Goal: Information Seeking & Learning: Learn about a topic

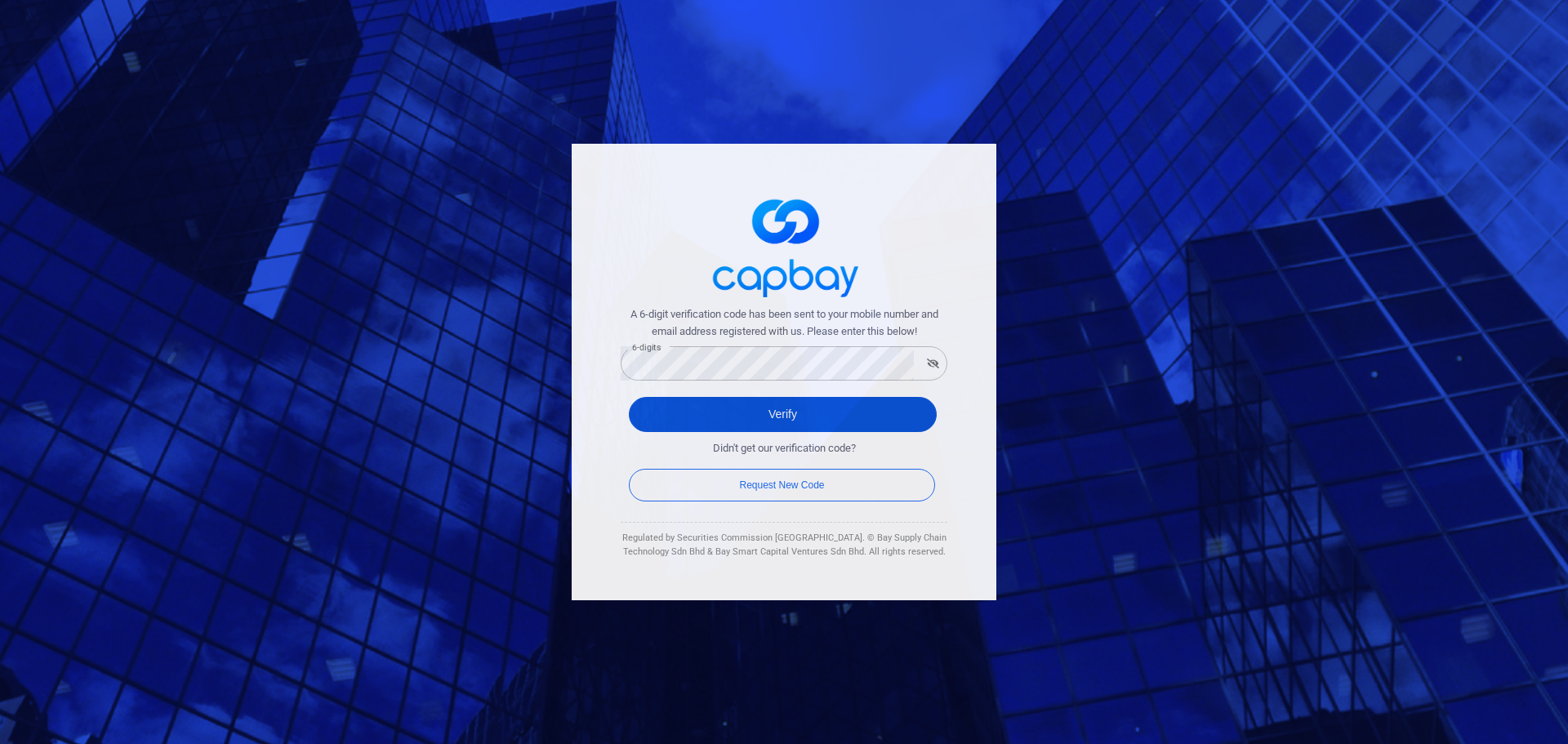
click at [649, 406] on button "Verify" at bounding box center [783, 413] width 308 height 35
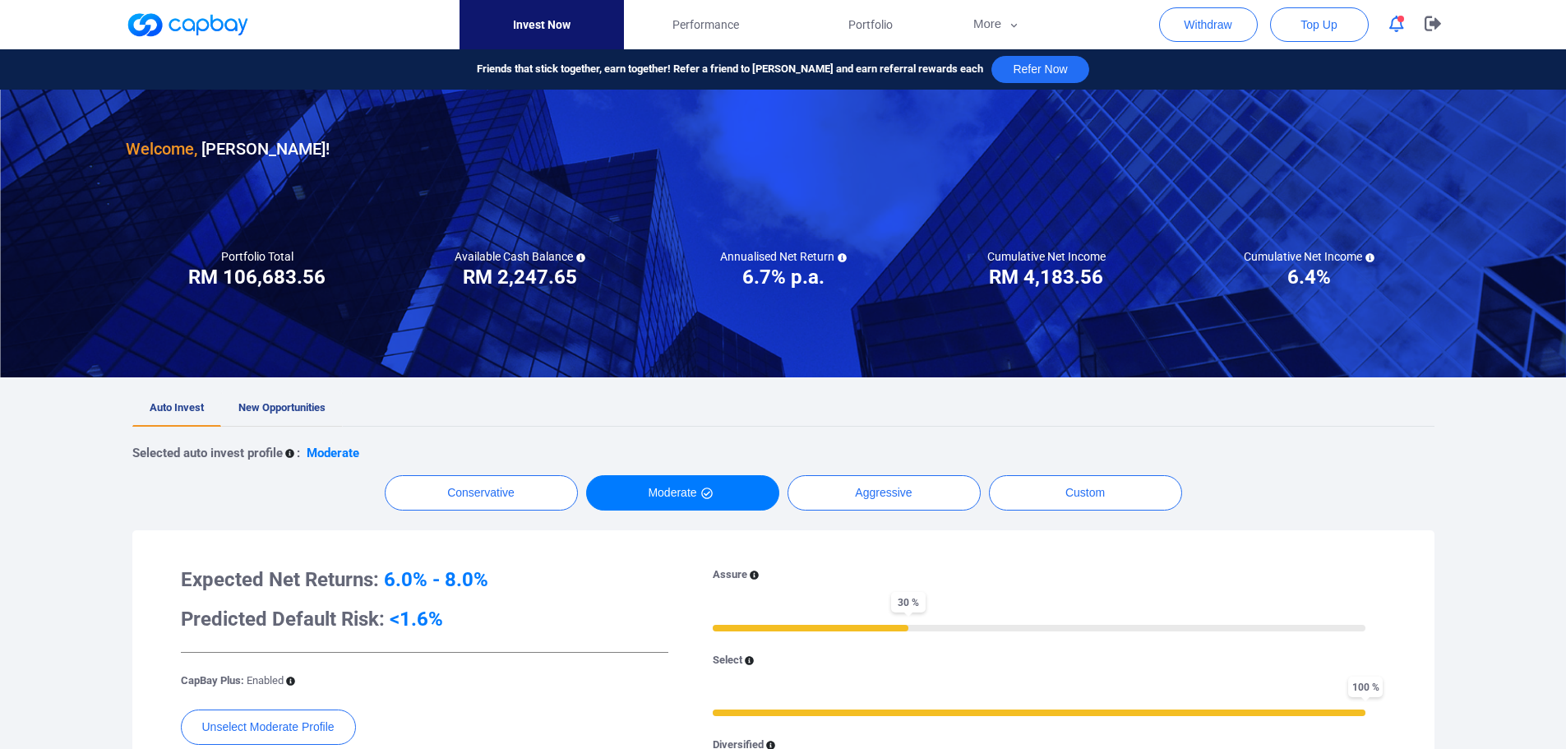
click at [291, 396] on link "New Opportunities" at bounding box center [282, 408] width 122 height 36
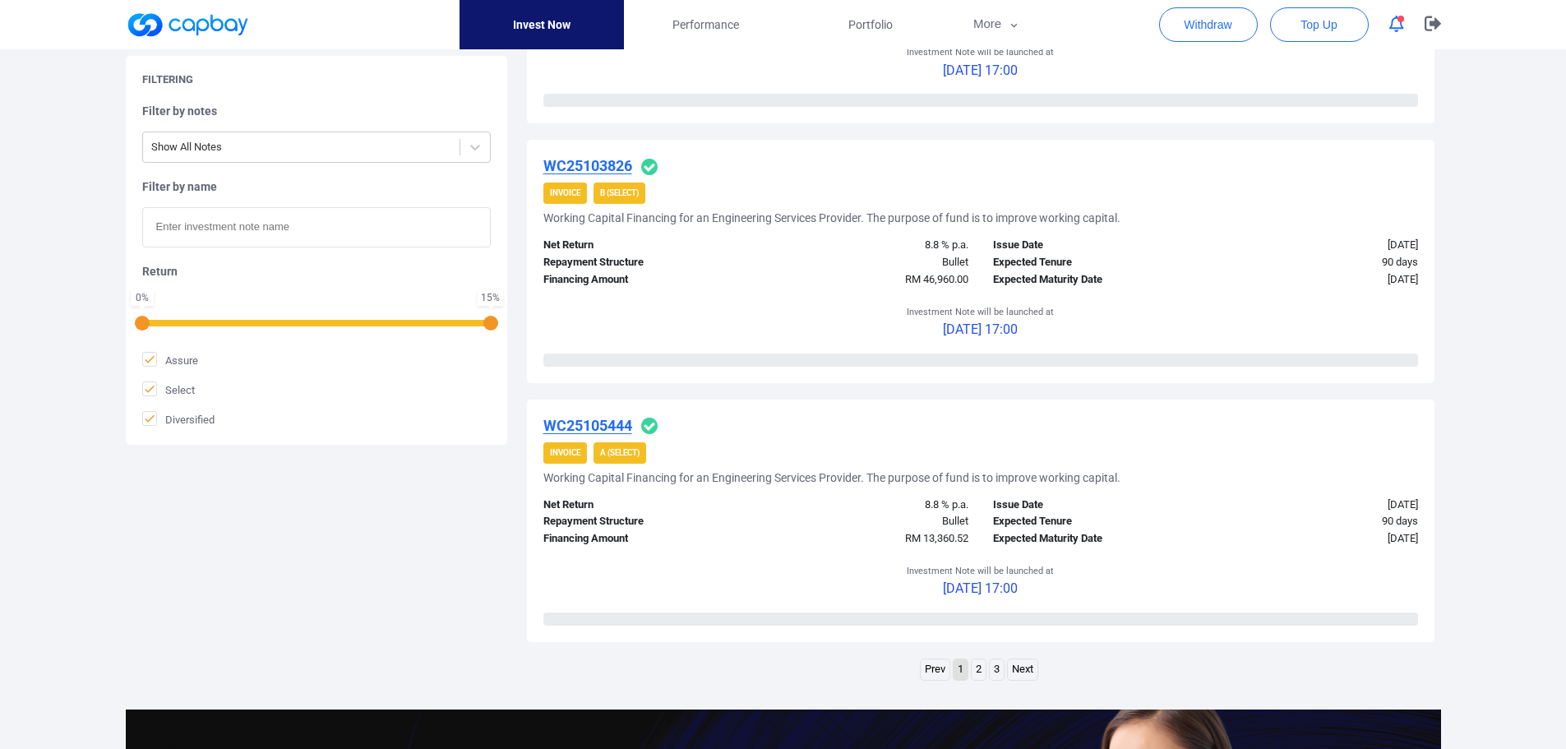
scroll to position [2384, 0]
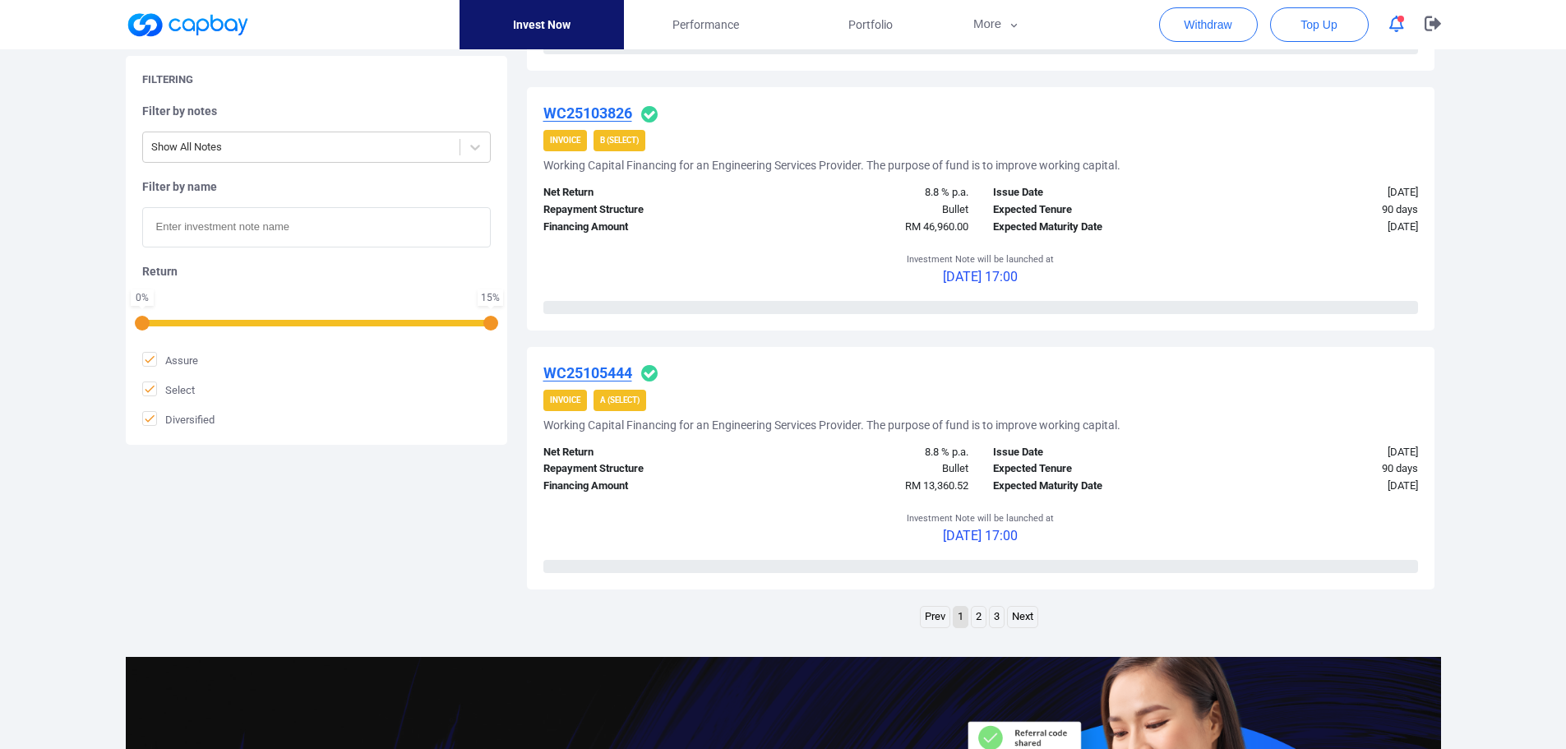
click at [977, 618] on link "2" at bounding box center [979, 617] width 14 height 21
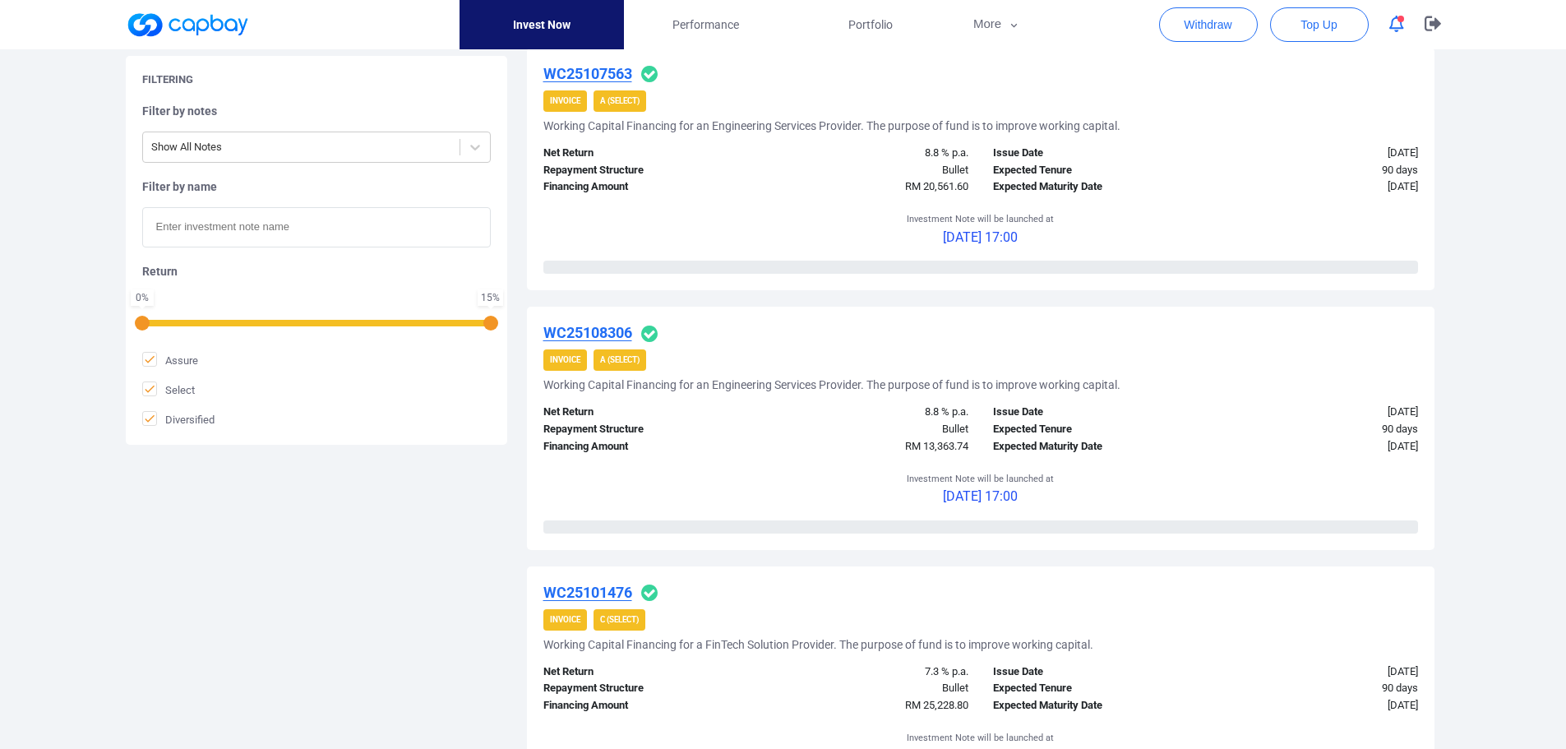
scroll to position [1545, 0]
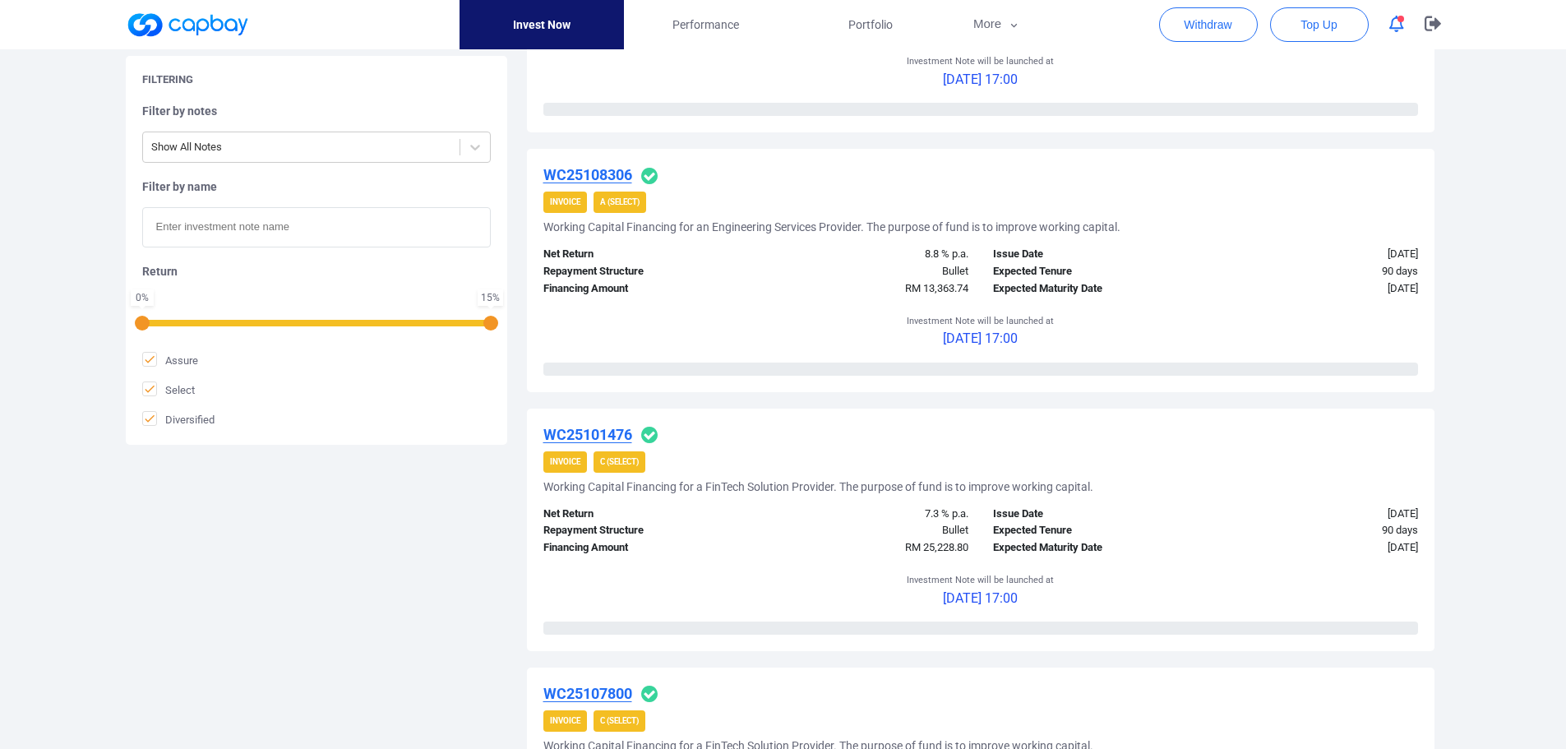
click at [617, 436] on u "WC25101476" at bounding box center [587, 434] width 89 height 17
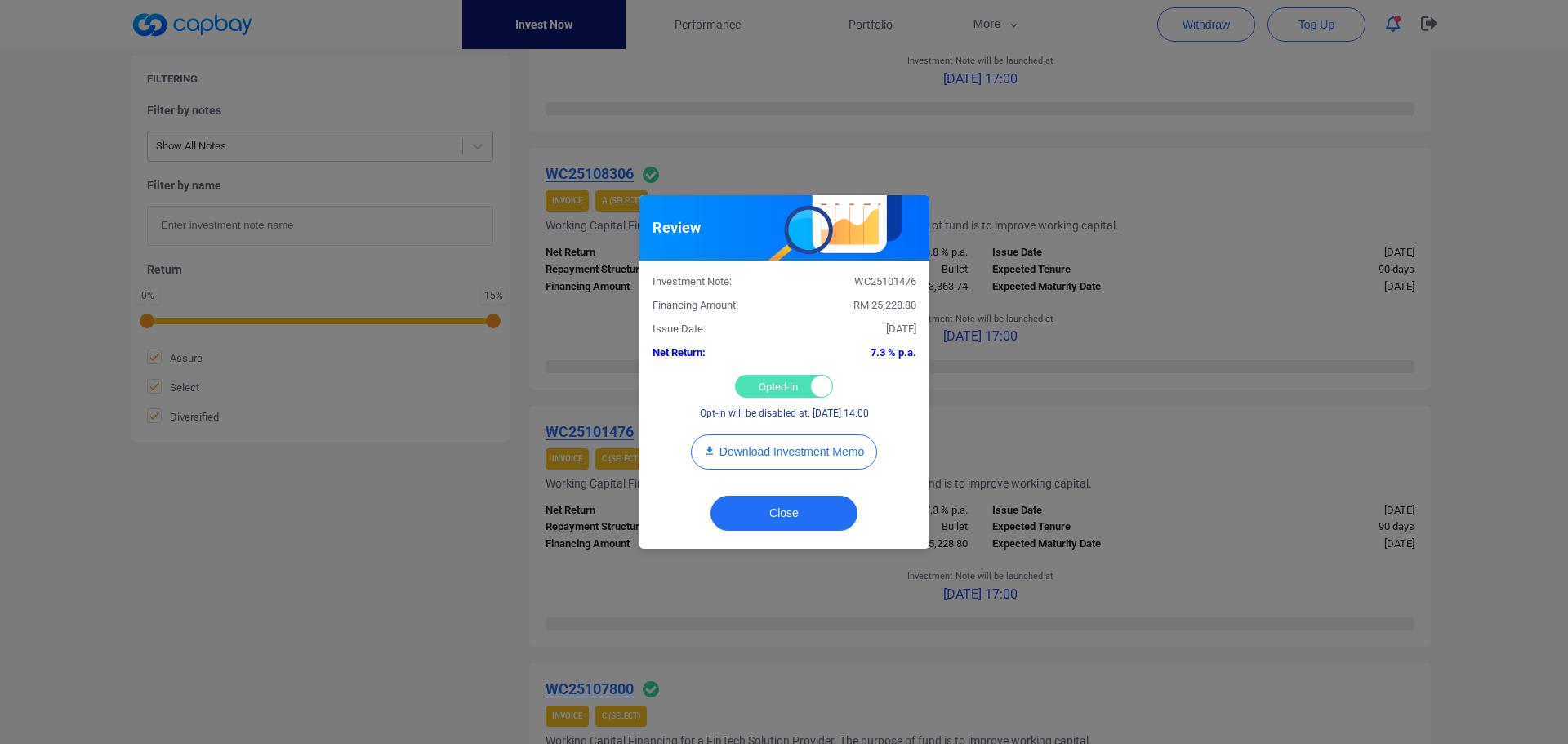
click at [1075, 393] on div "Review Investment Note: WC25101476 Financing Amount: RM 25,228.80 Issue Date: […" at bounding box center [784, 372] width 1568 height 744
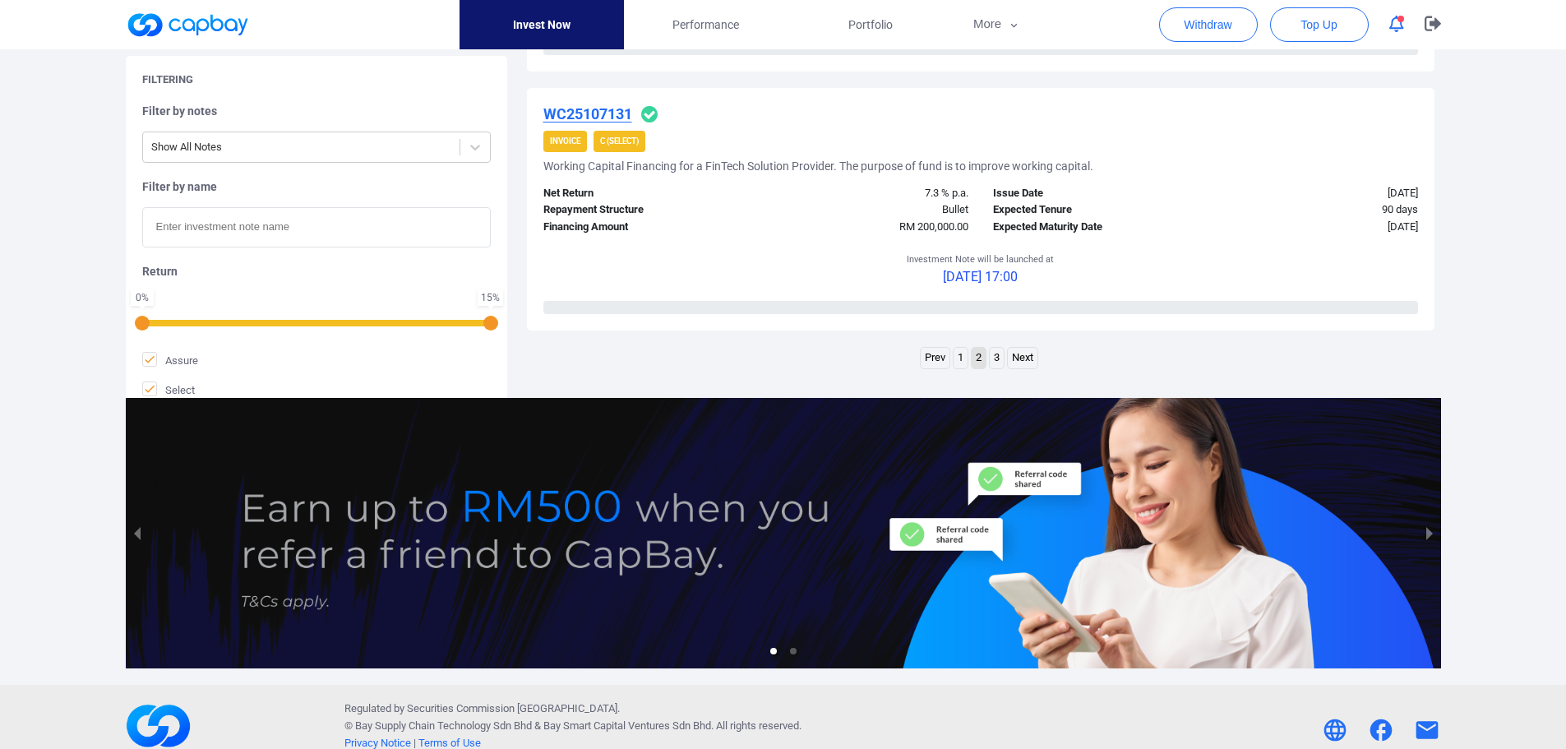
scroll to position [2661, 0]
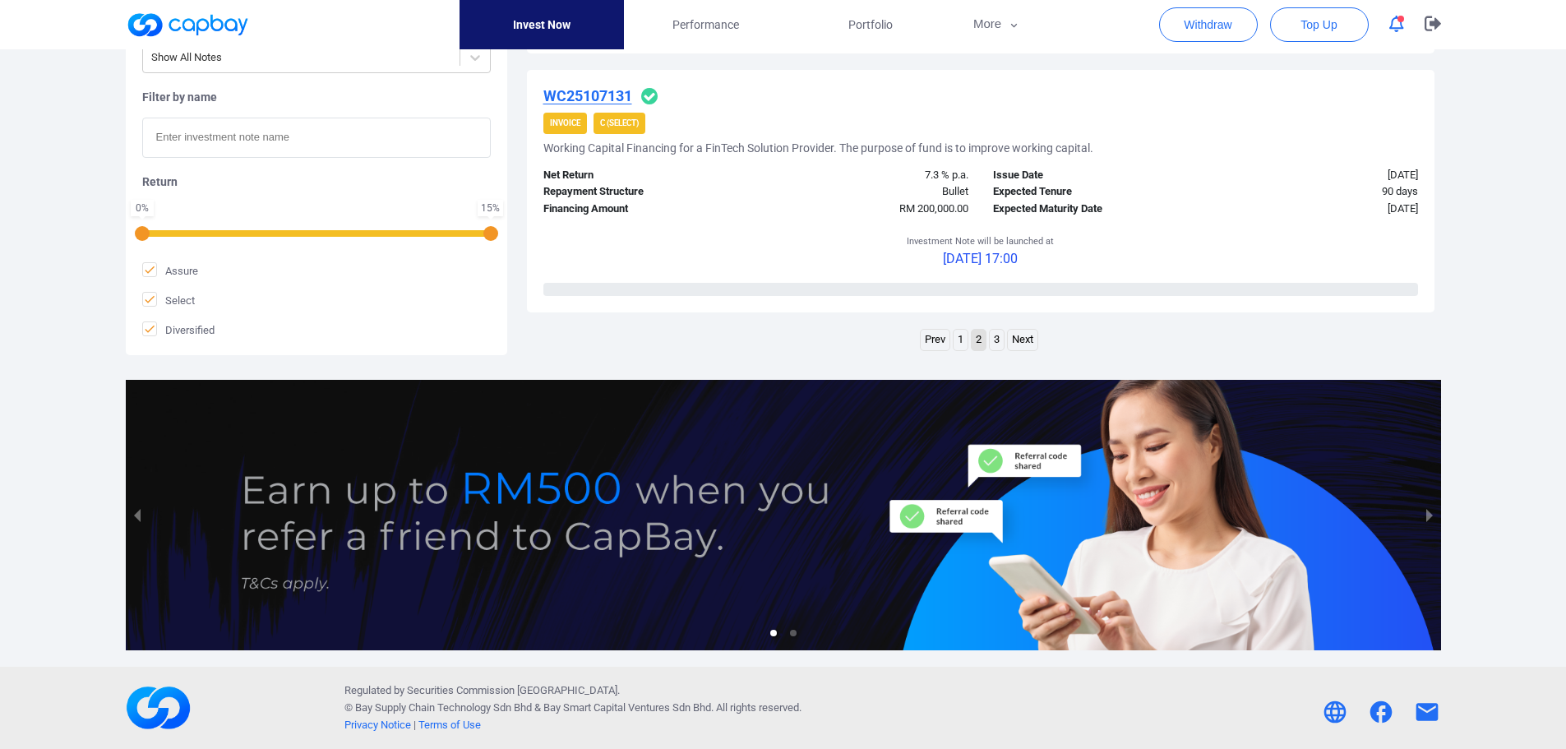
click at [1000, 344] on link "3" at bounding box center [997, 340] width 14 height 21
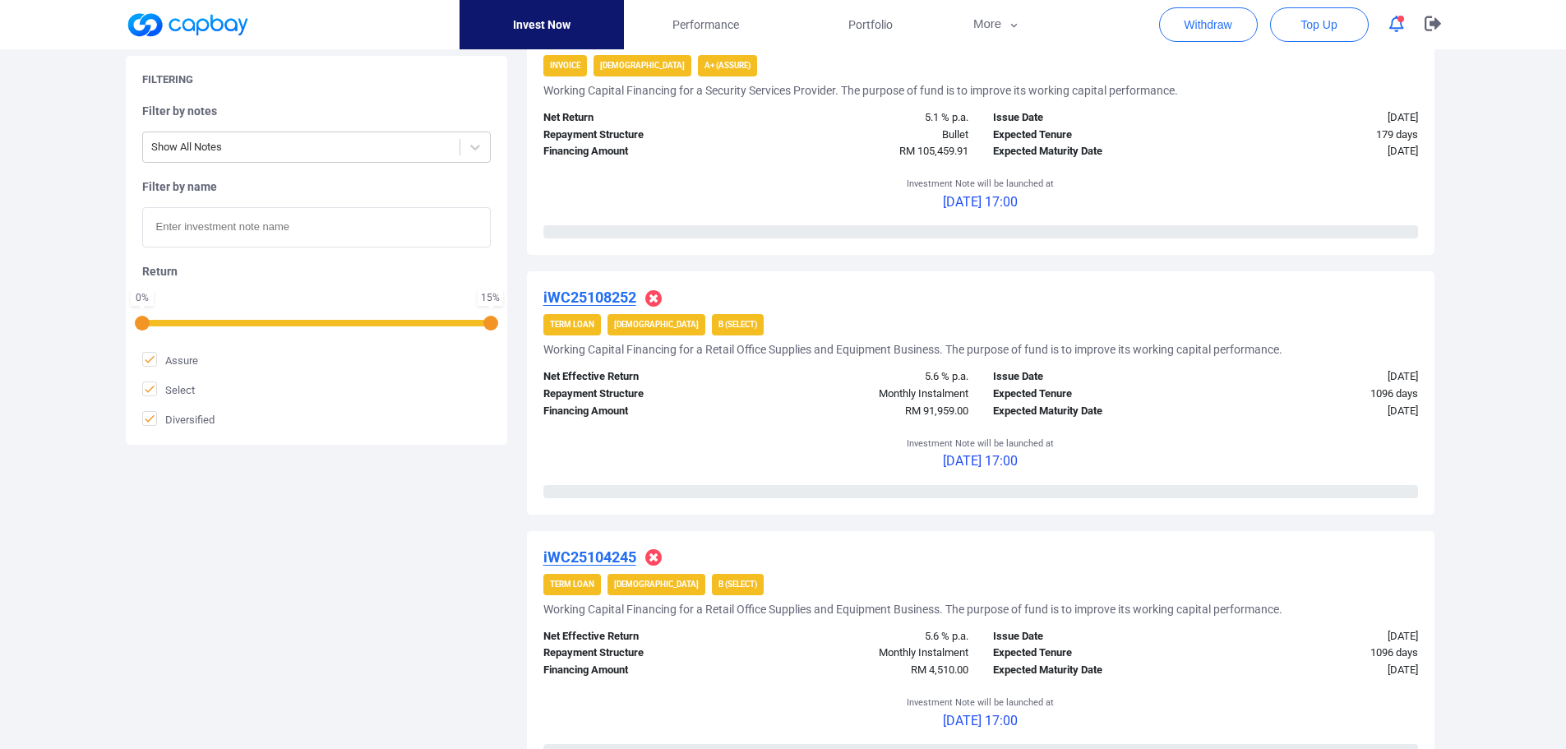
scroll to position [398, 0]
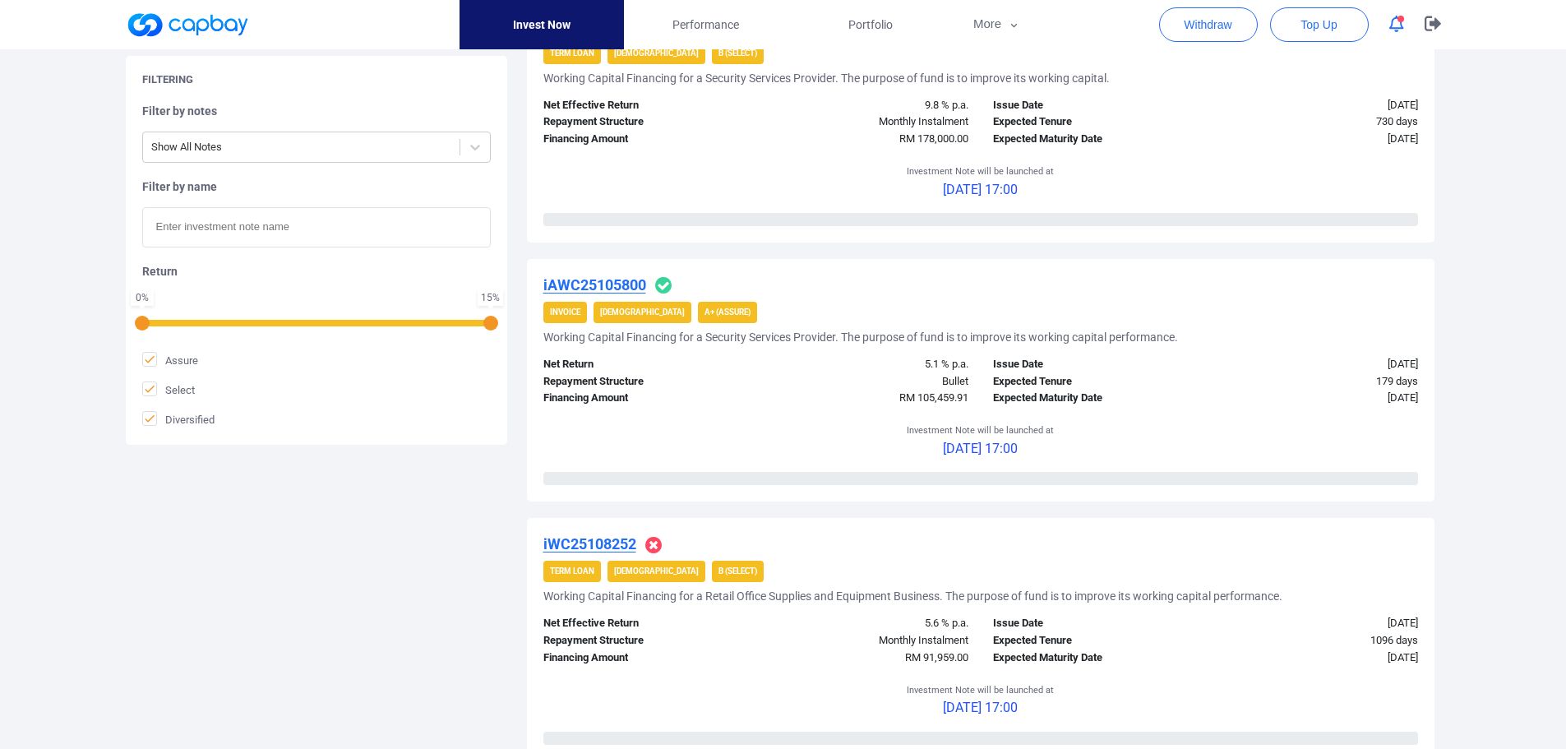
click at [638, 290] on u "iAWC25105800" at bounding box center [594, 284] width 103 height 17
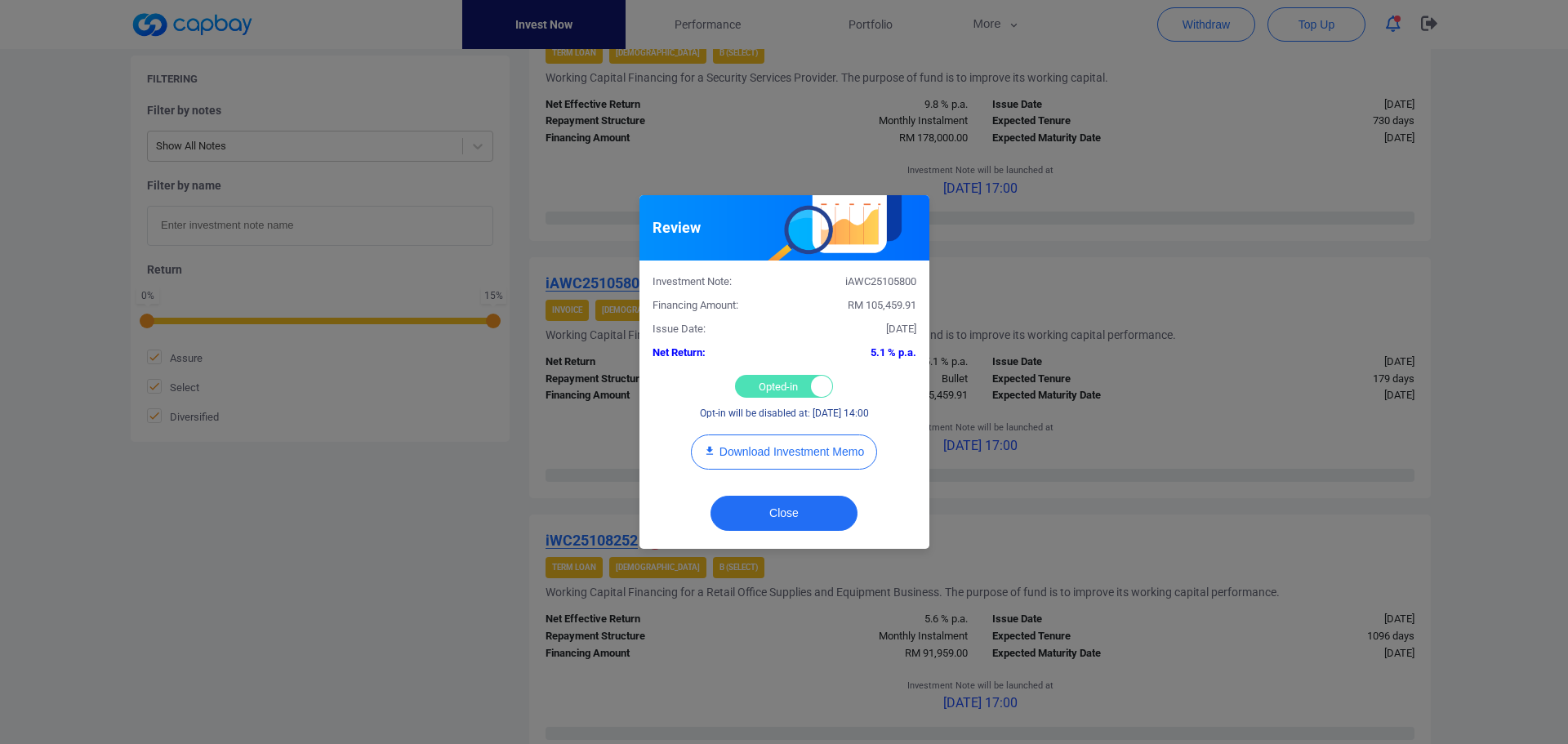
click at [774, 385] on div "Opted-in Opted-out" at bounding box center [784, 385] width 98 height 23
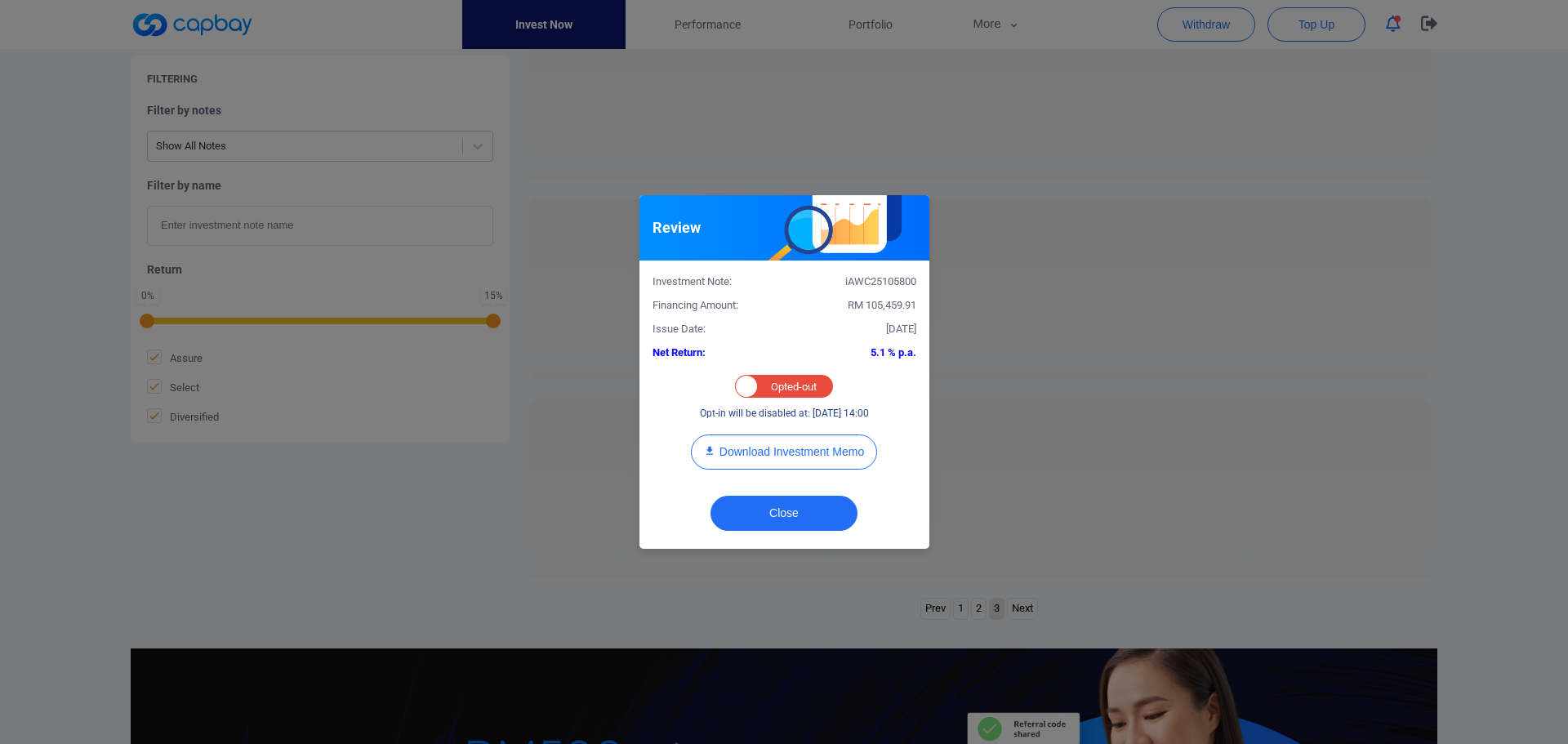
click at [823, 380] on div "Opted-in Opted-out" at bounding box center [784, 385] width 98 height 23
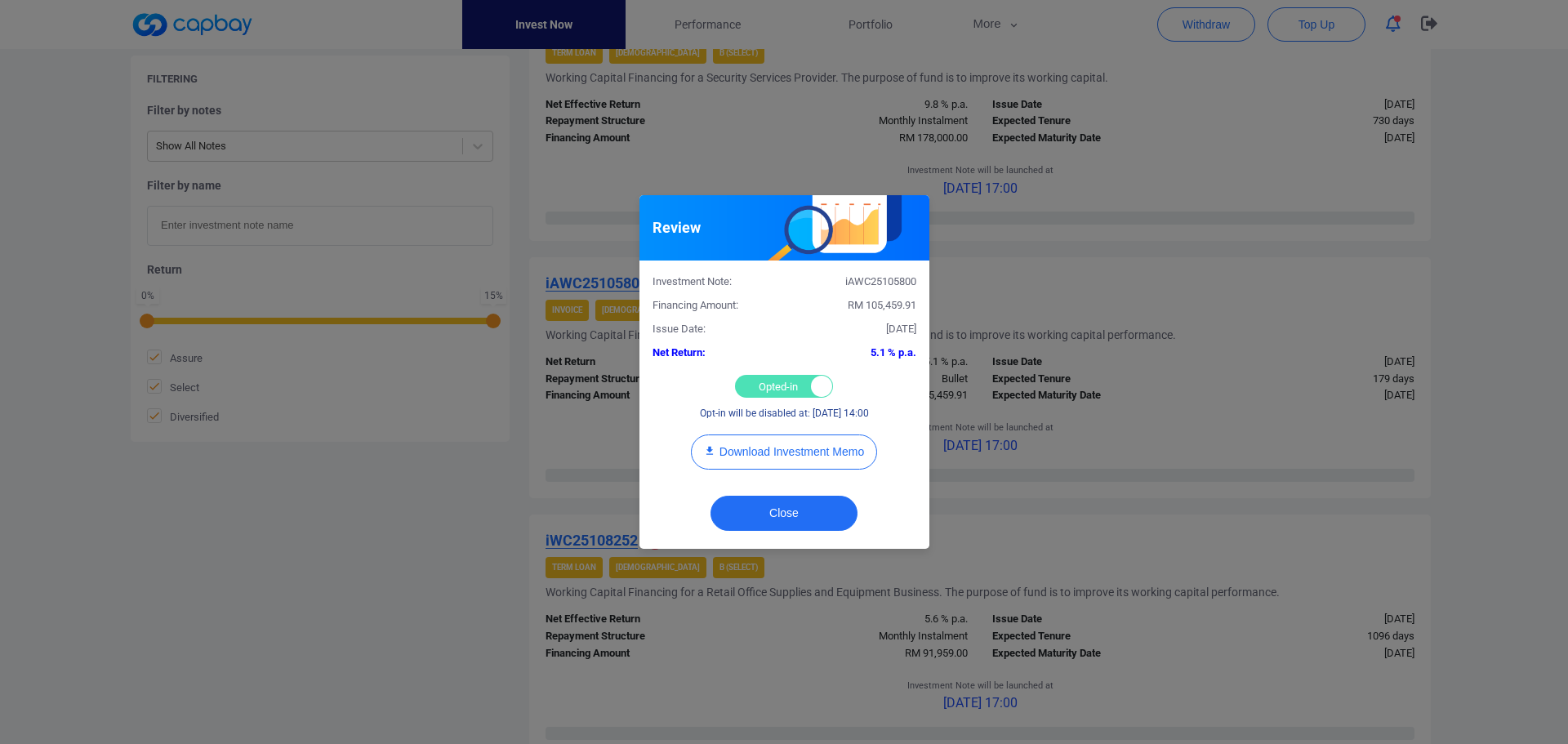
click at [820, 385] on div at bounding box center [821, 385] width 21 height 21
checkbox input "false"
click at [811, 515] on button "Close" at bounding box center [784, 513] width 147 height 35
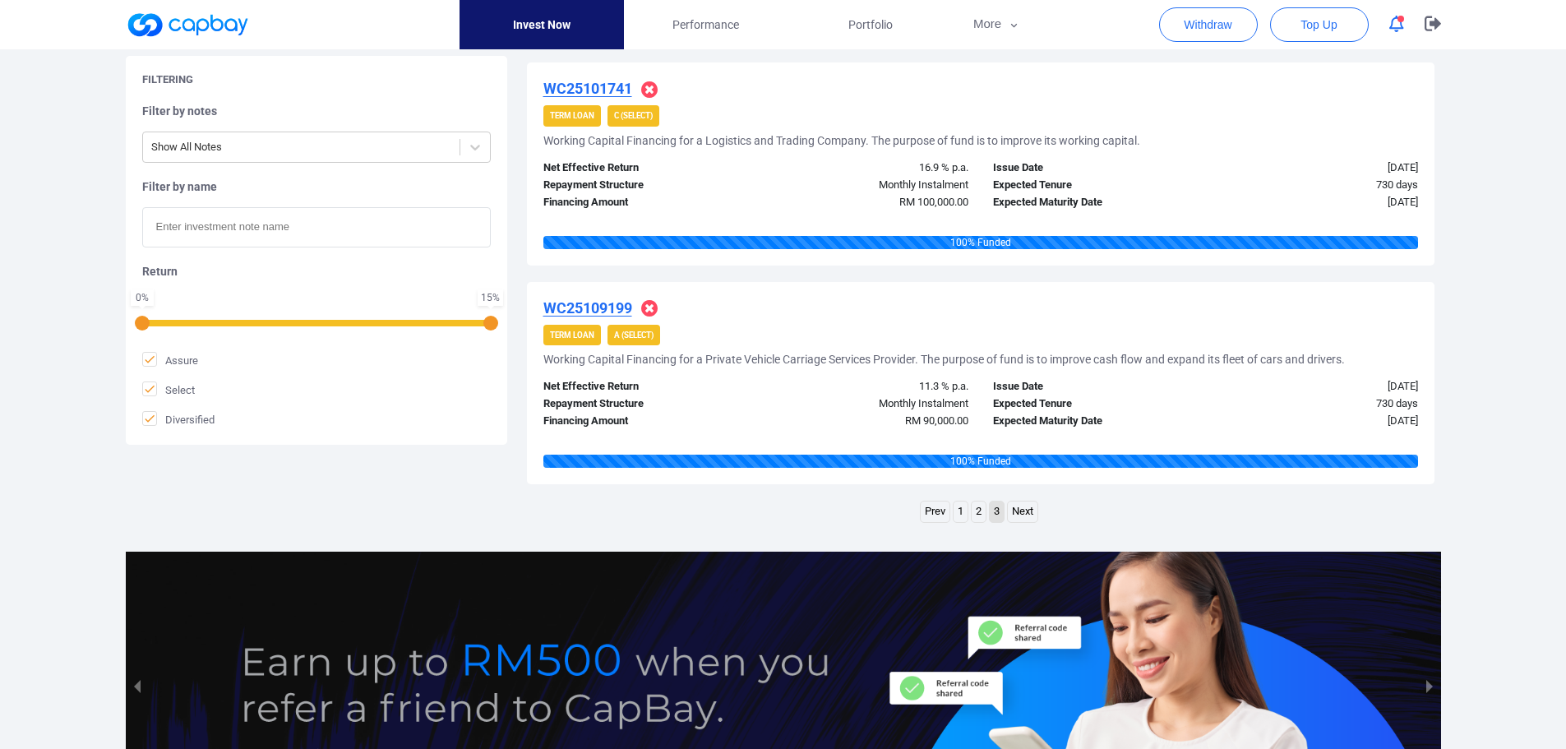
scroll to position [1803, 0]
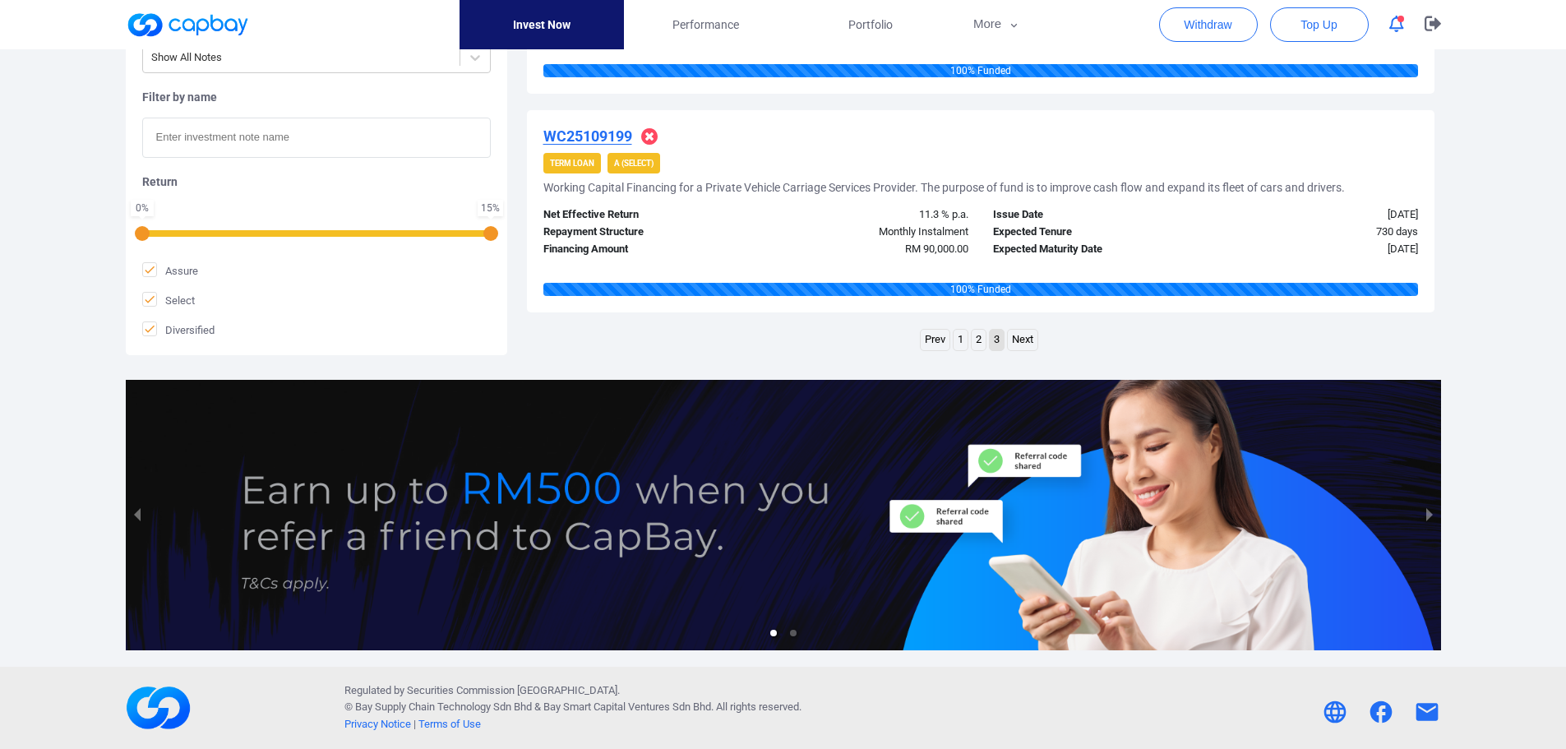
click at [977, 344] on link "2" at bounding box center [979, 340] width 14 height 21
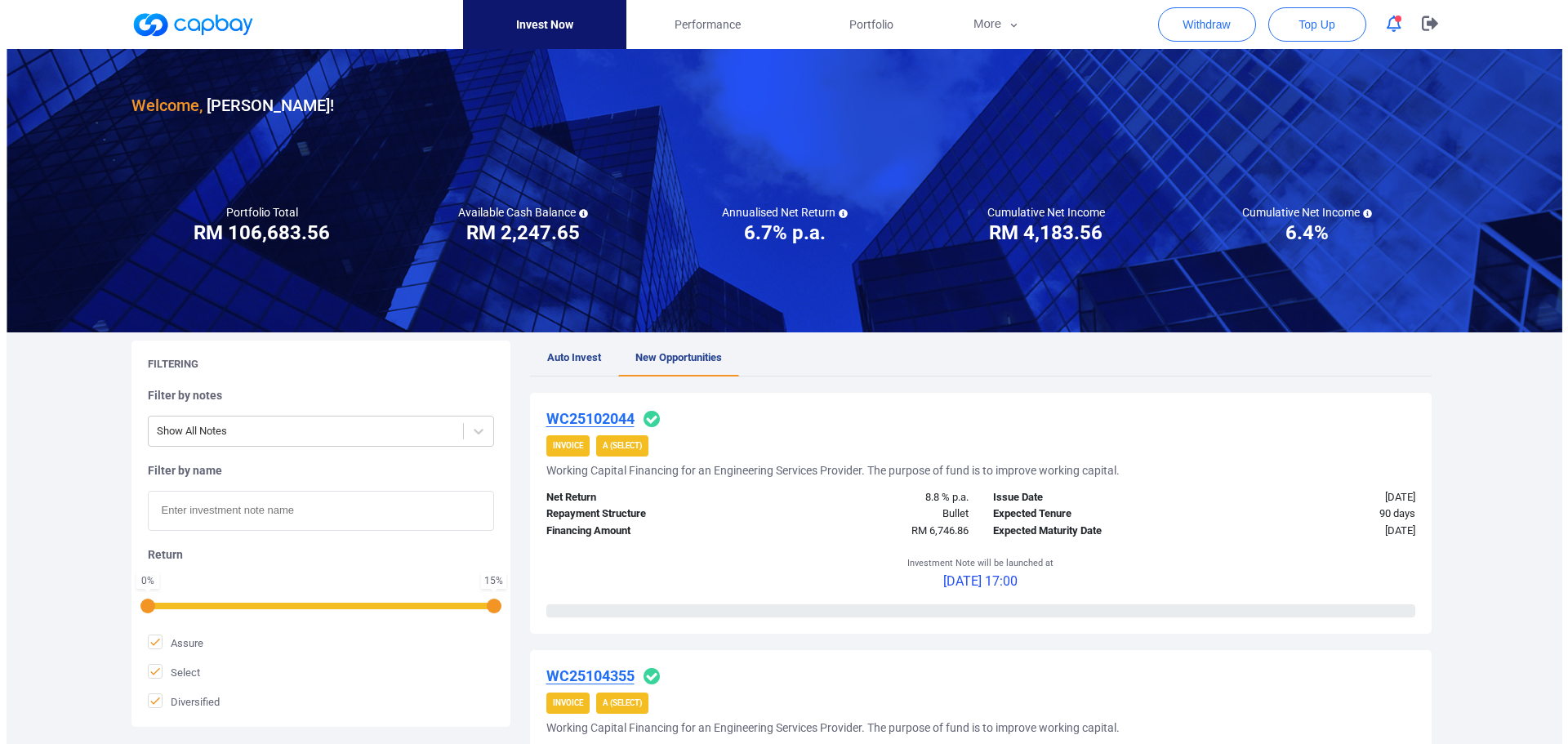
scroll to position [0, 0]
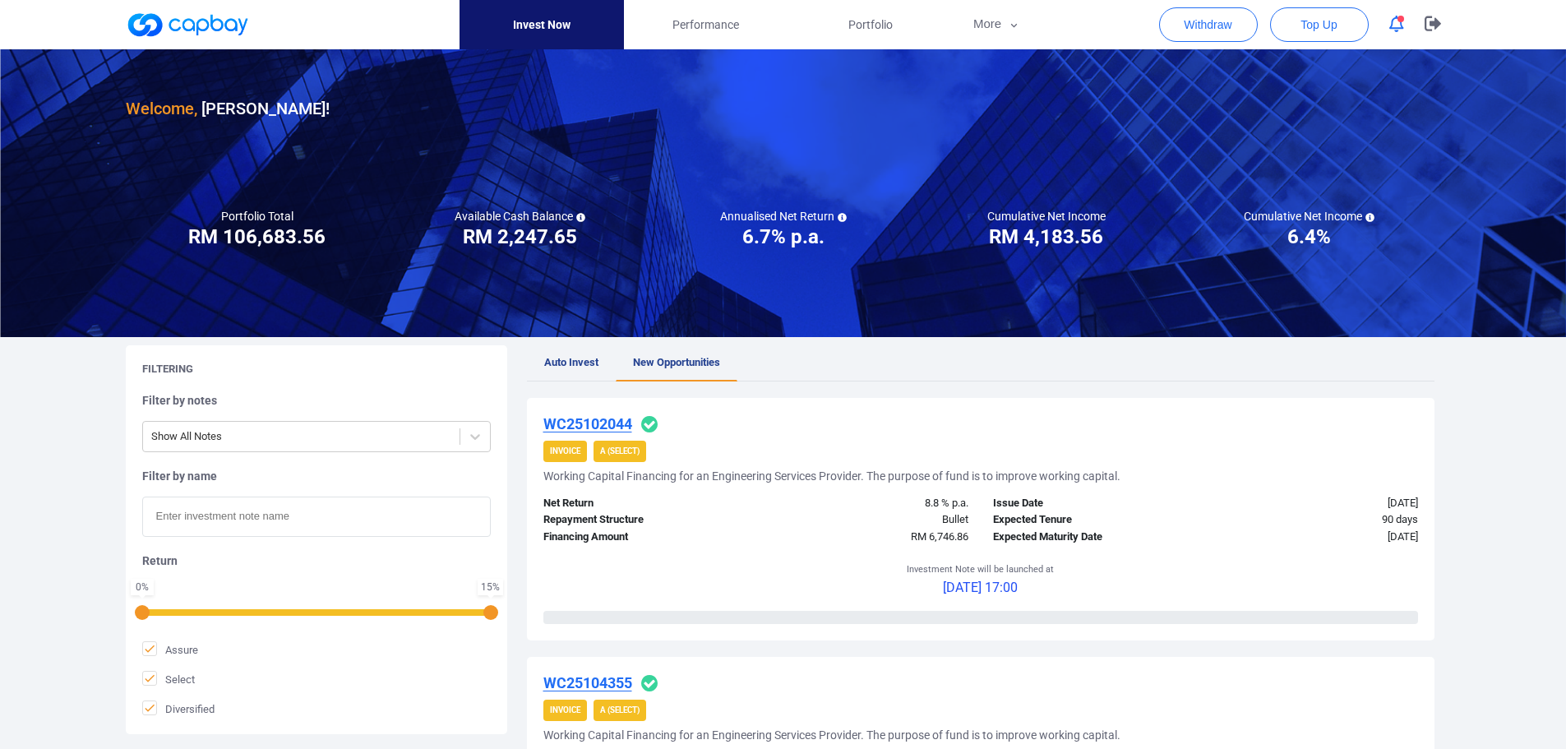
click at [1393, 24] on icon "button" at bounding box center [1396, 24] width 15 height 17
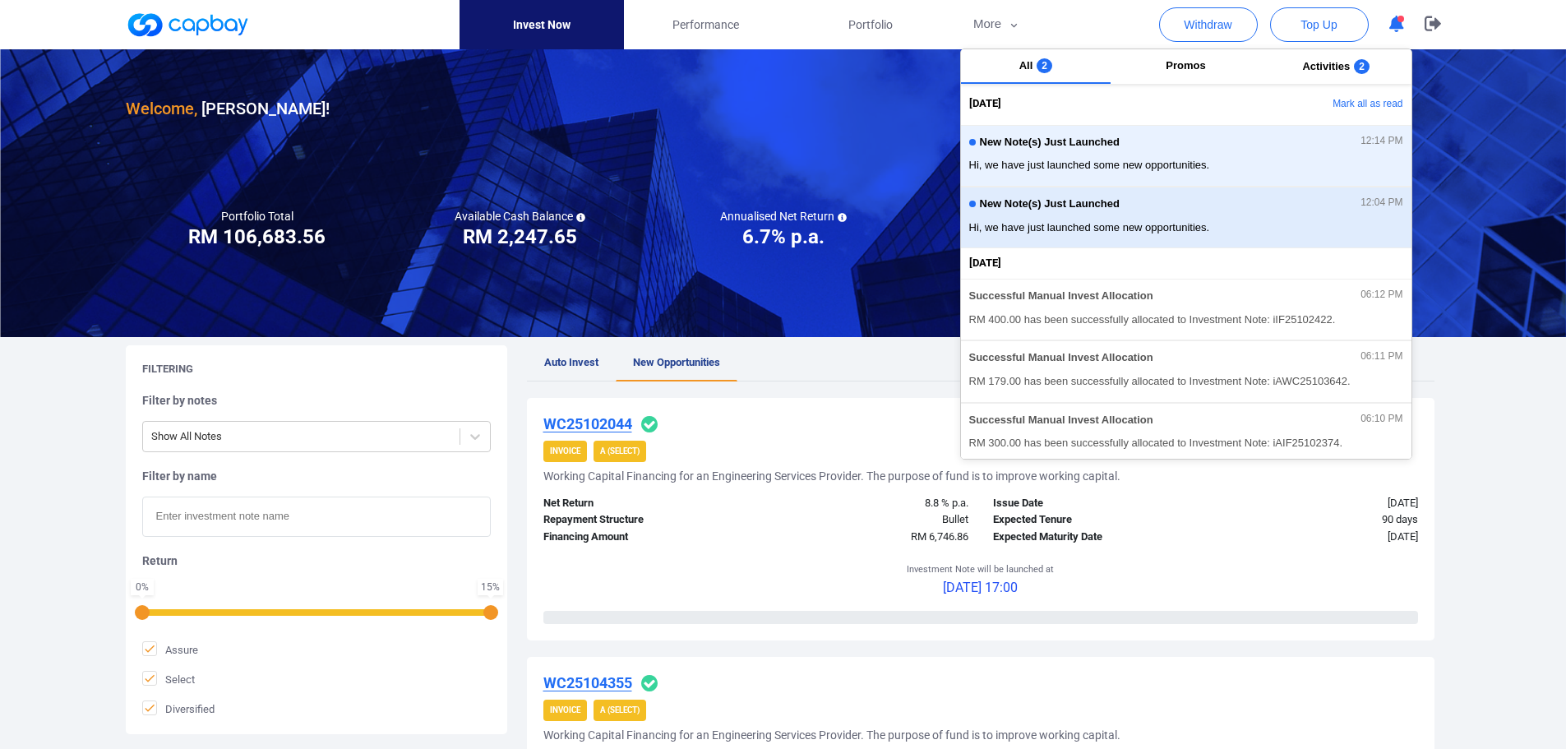
click at [1232, 216] on div "New Note(s) Just Launched 12:04 PM Hi, we have just launched some new opportuni…" at bounding box center [1186, 218] width 434 height 44
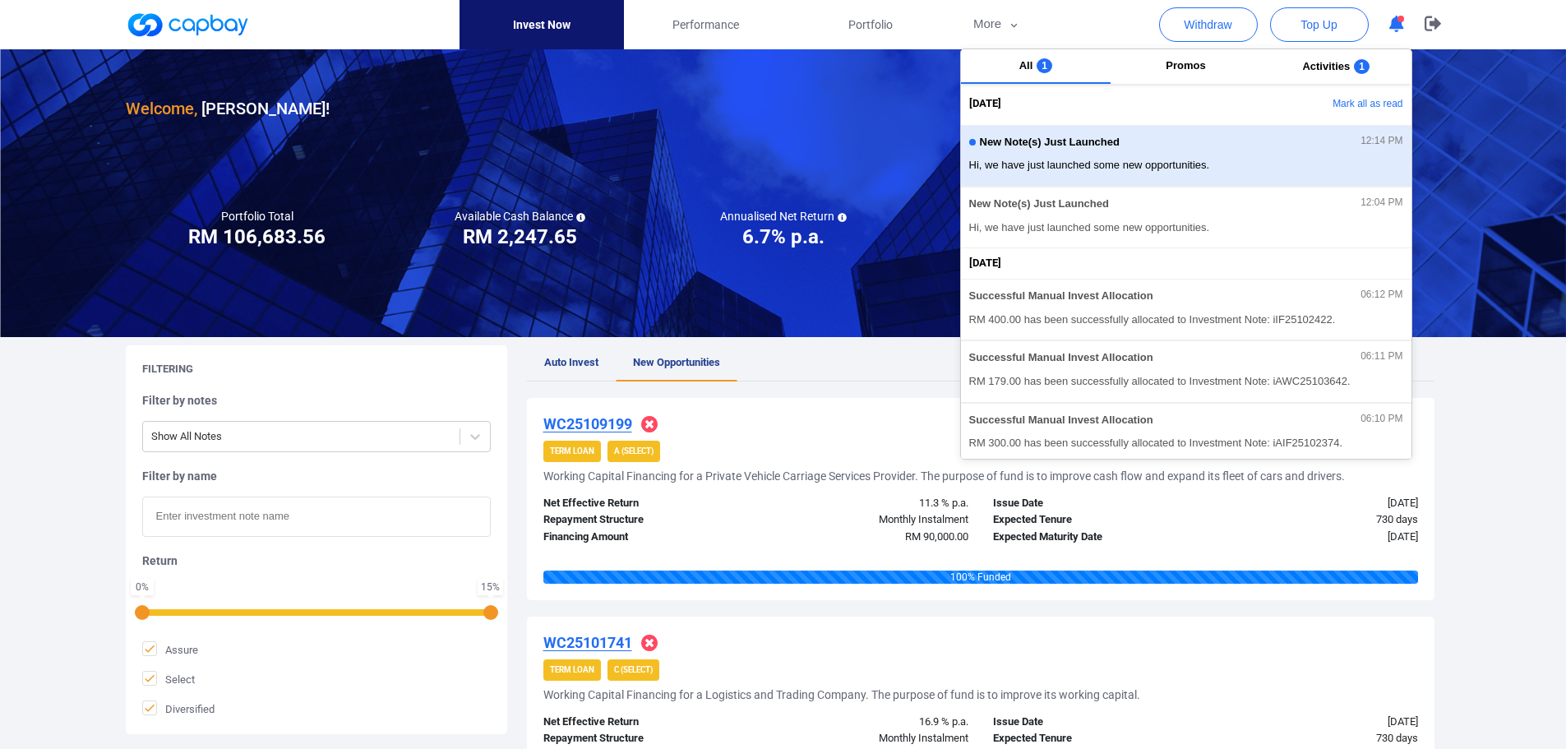
click at [1232, 169] on span "Hi, we have just launched some new opportunities." at bounding box center [1186, 165] width 434 height 16
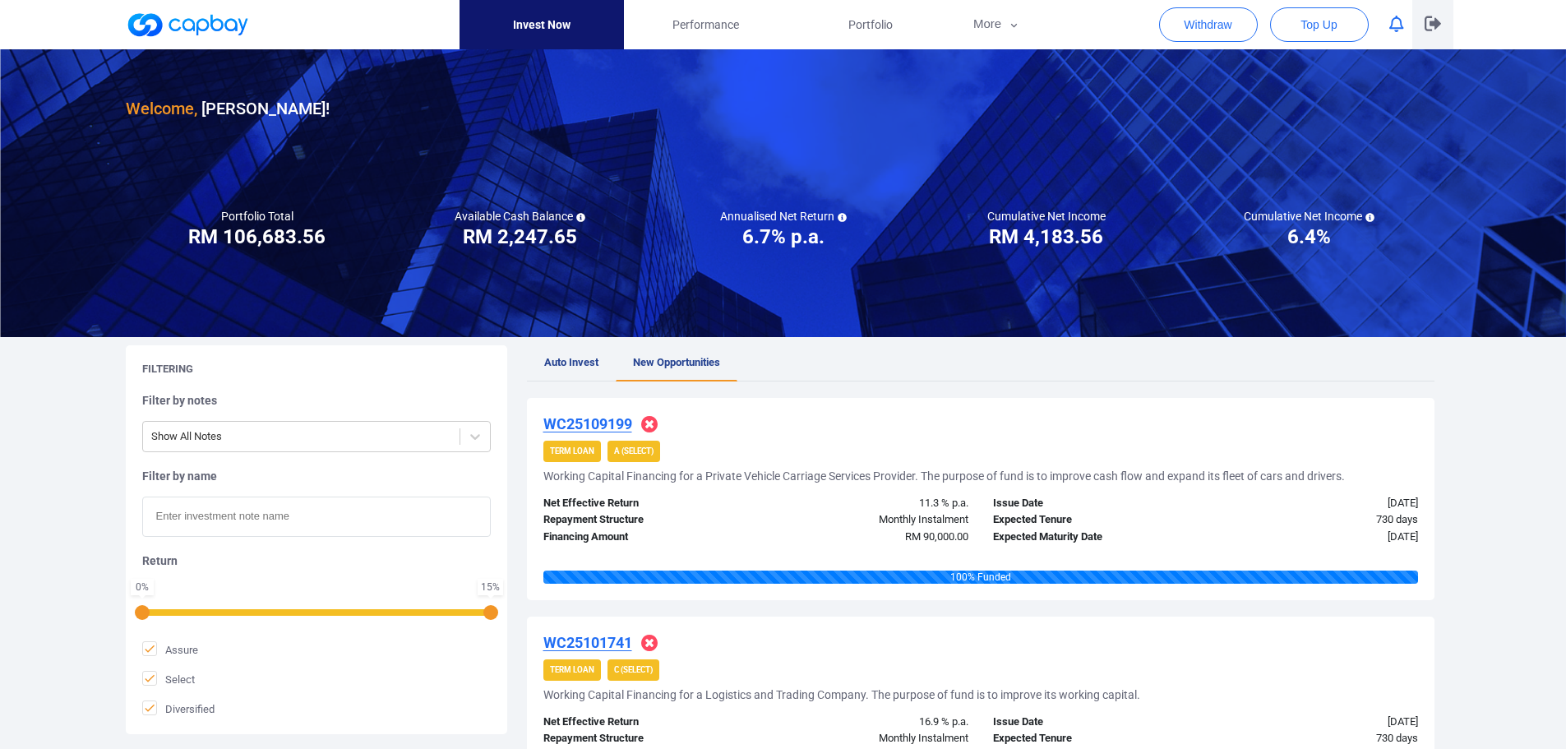
click at [1425, 16] on icon "button" at bounding box center [1433, 24] width 16 height 16
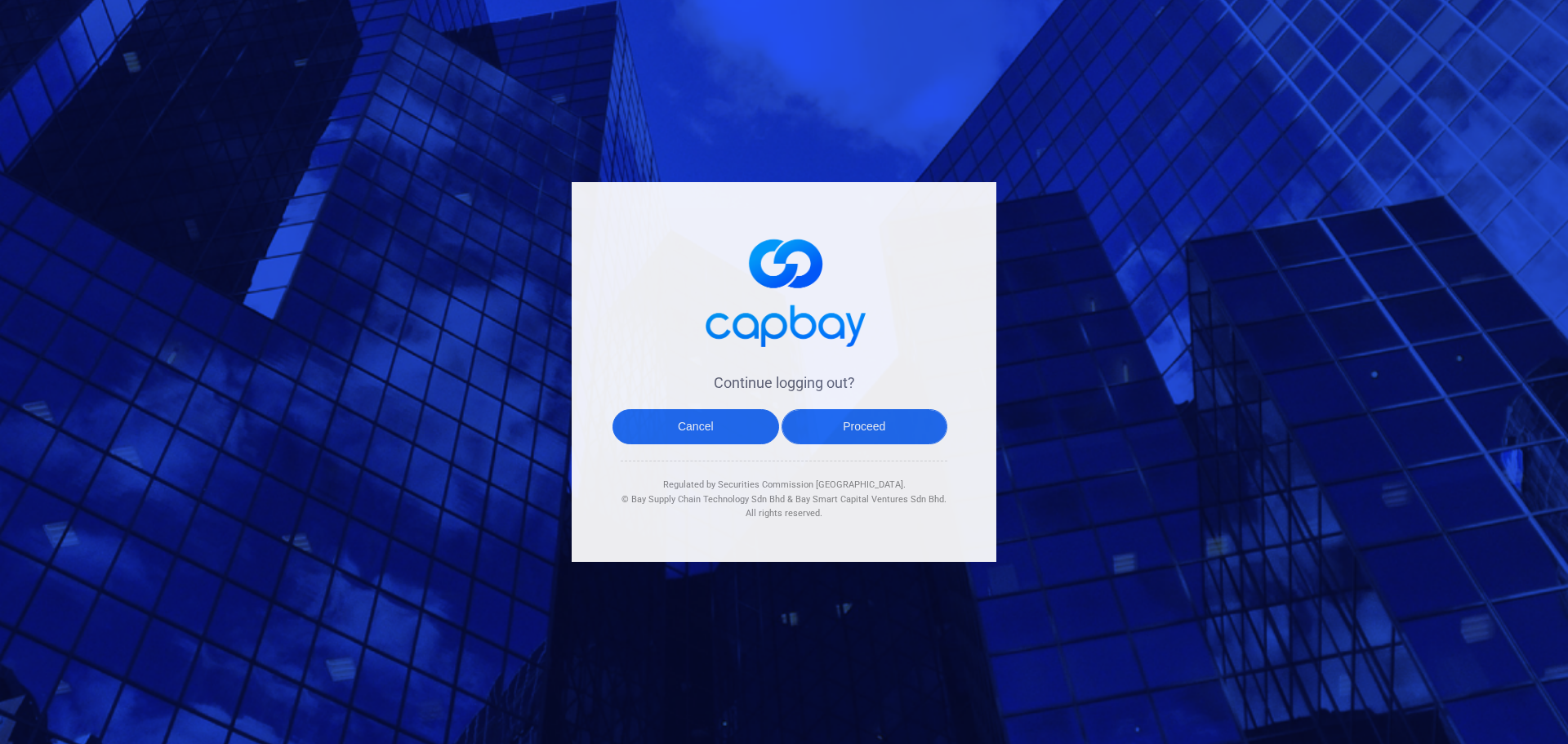
click at [871, 429] on button "Proceed" at bounding box center [865, 426] width 167 height 35
